Goal: Transaction & Acquisition: Purchase product/service

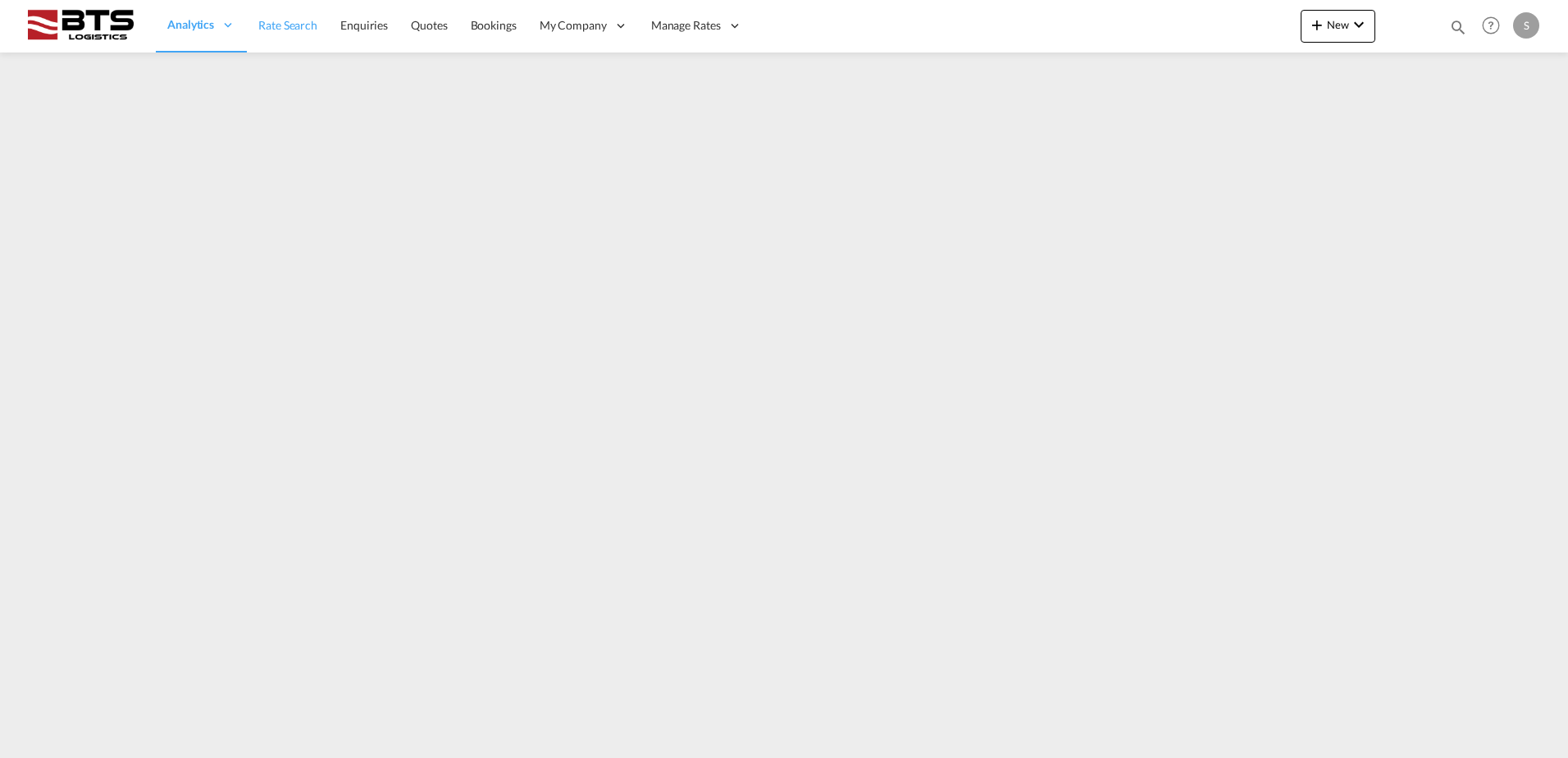
click at [297, 25] on span "Rate Search" at bounding box center [288, 25] width 59 height 14
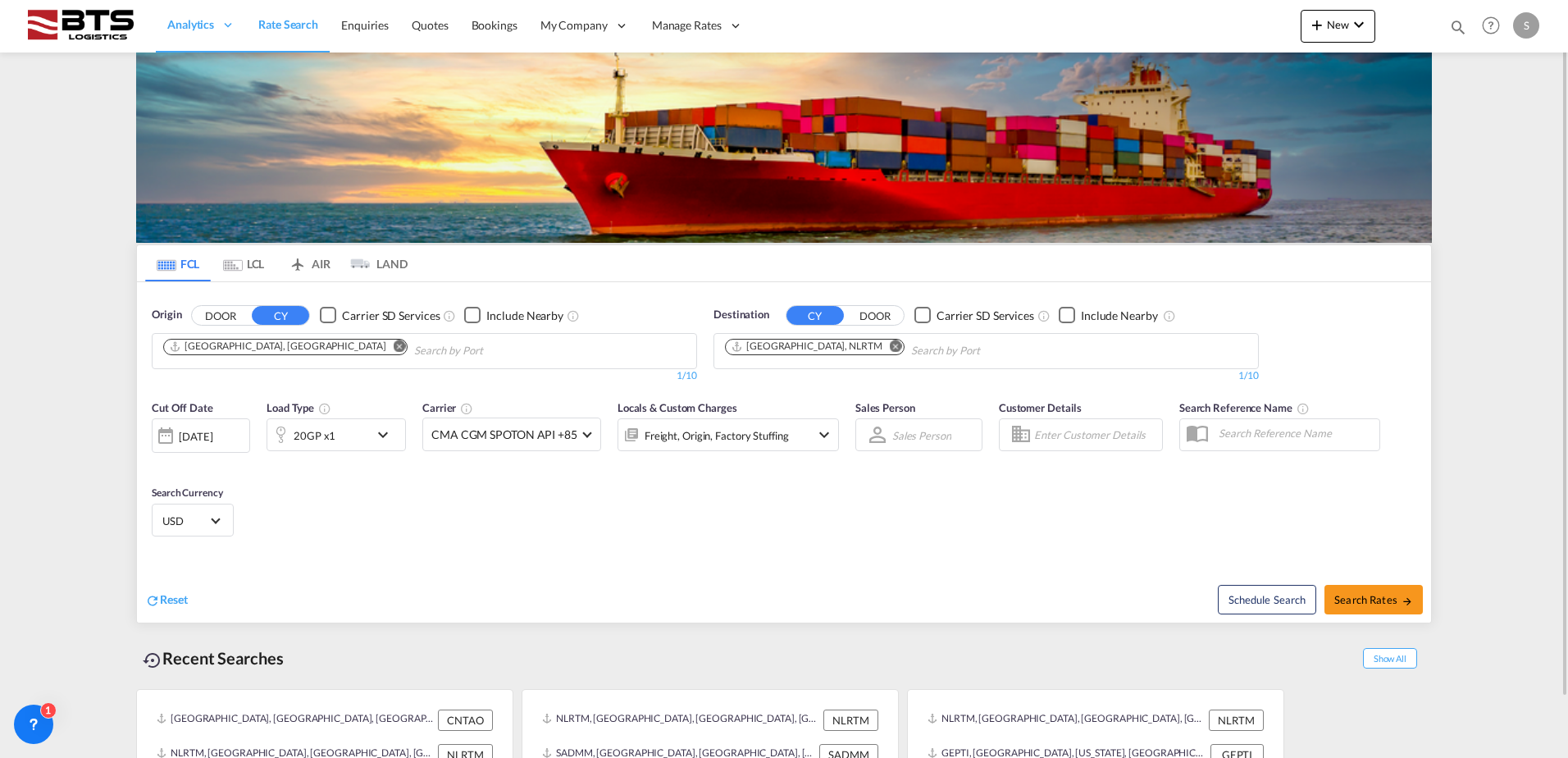
click at [890, 345] on md-icon "Remove" at bounding box center [896, 346] width 12 height 12
click at [815, 346] on input "Chips input." at bounding box center [803, 351] width 156 height 26
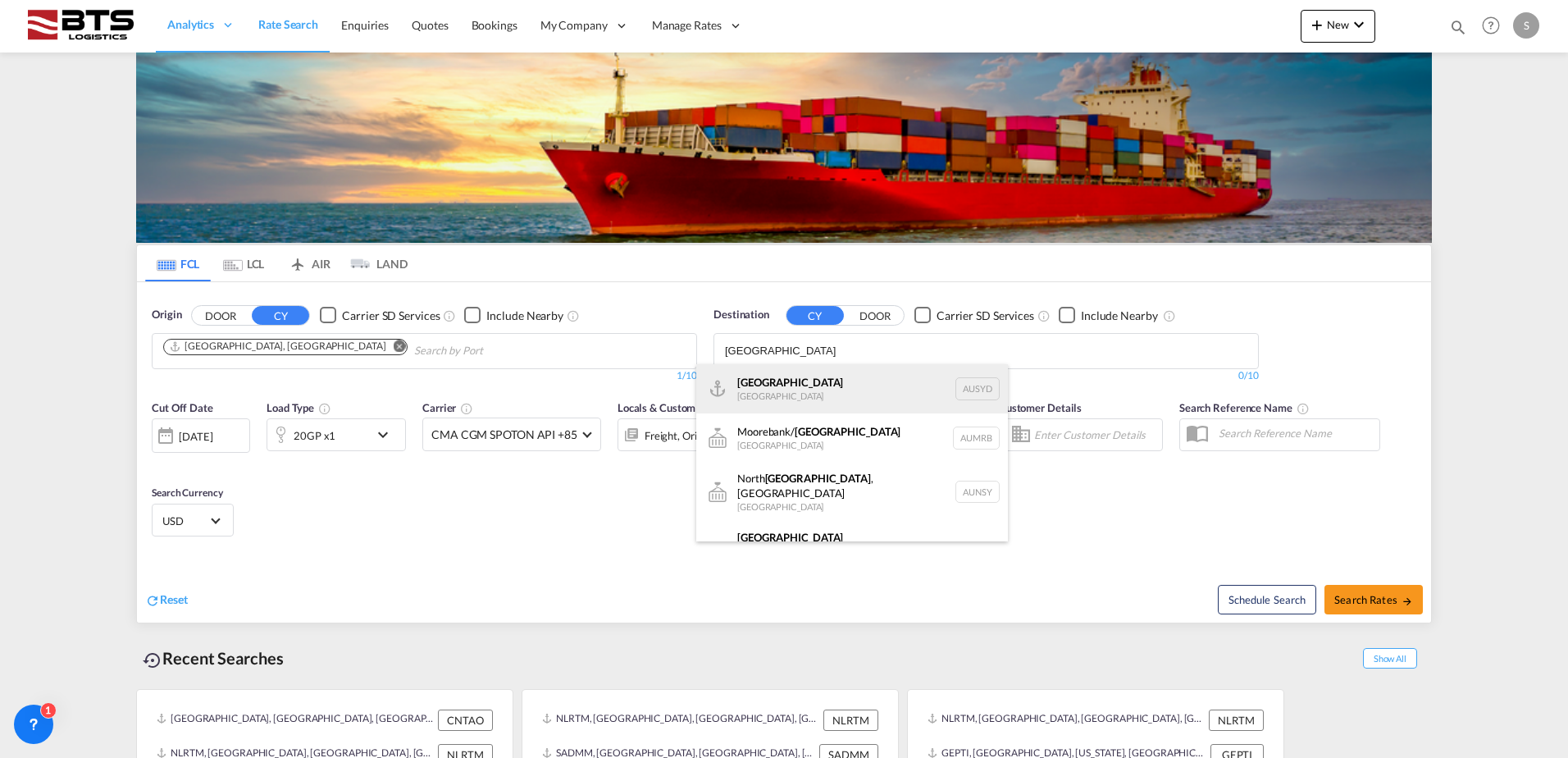
type input "[GEOGRAPHIC_DATA]"
click at [794, 378] on div "[GEOGRAPHIC_DATA] [GEOGRAPHIC_DATA] AUSYD" at bounding box center [852, 388] width 312 height 49
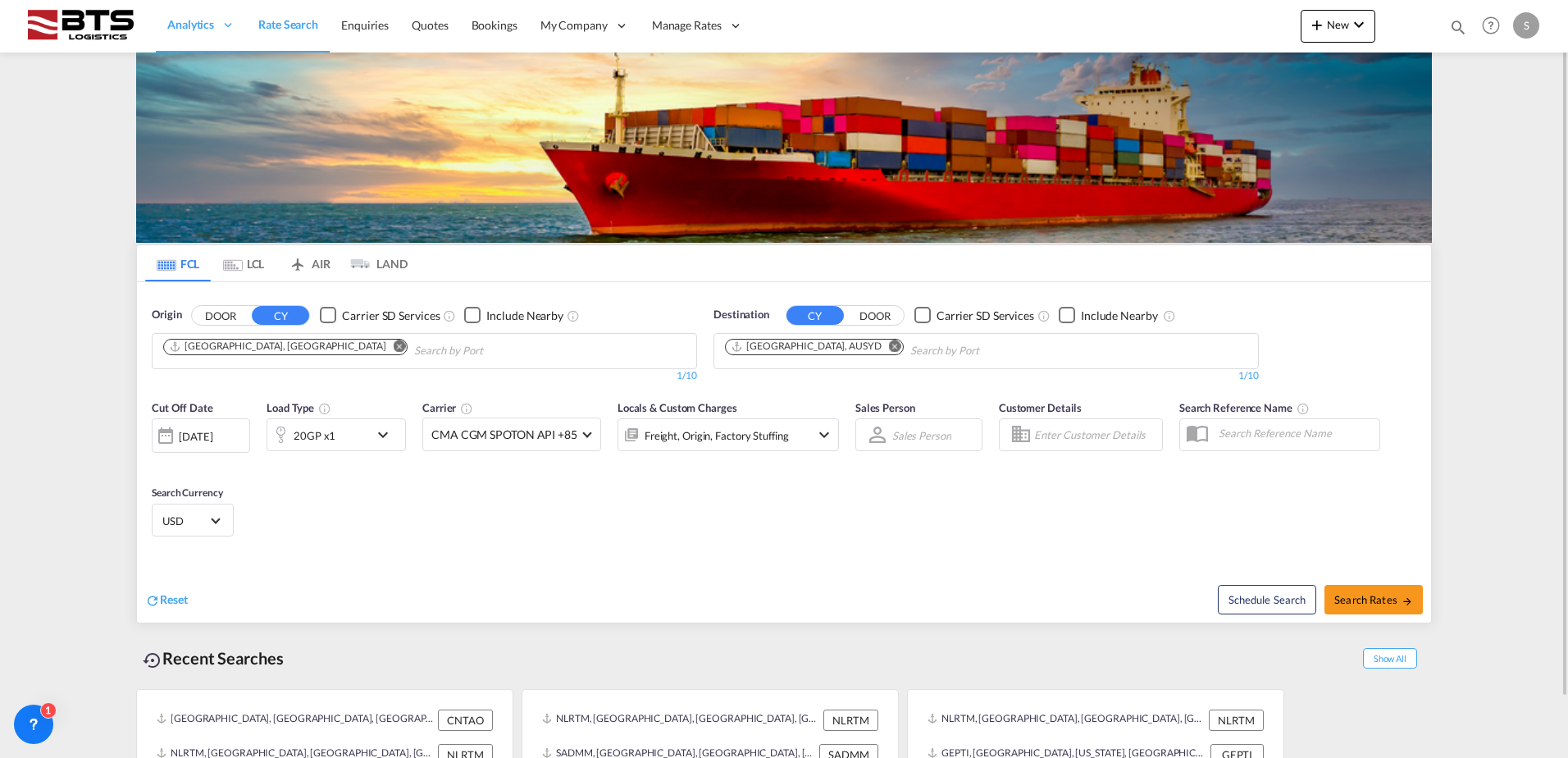
click at [393, 348] on md-icon "Remove" at bounding box center [399, 346] width 12 height 12
click at [270, 348] on input "Chips input." at bounding box center [241, 351] width 156 height 26
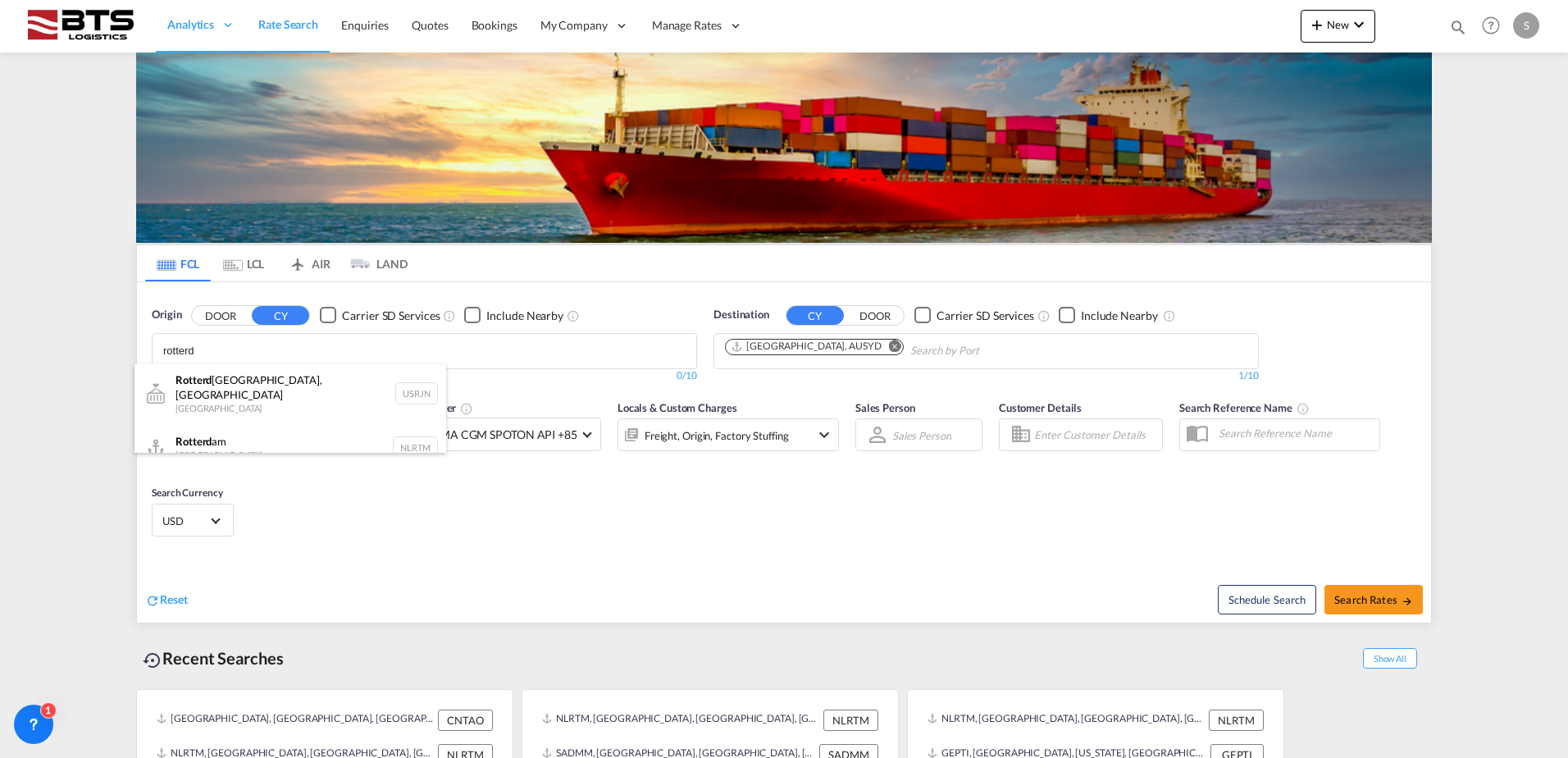
type input "rotterd"
